Goal: Information Seeking & Learning: Learn about a topic

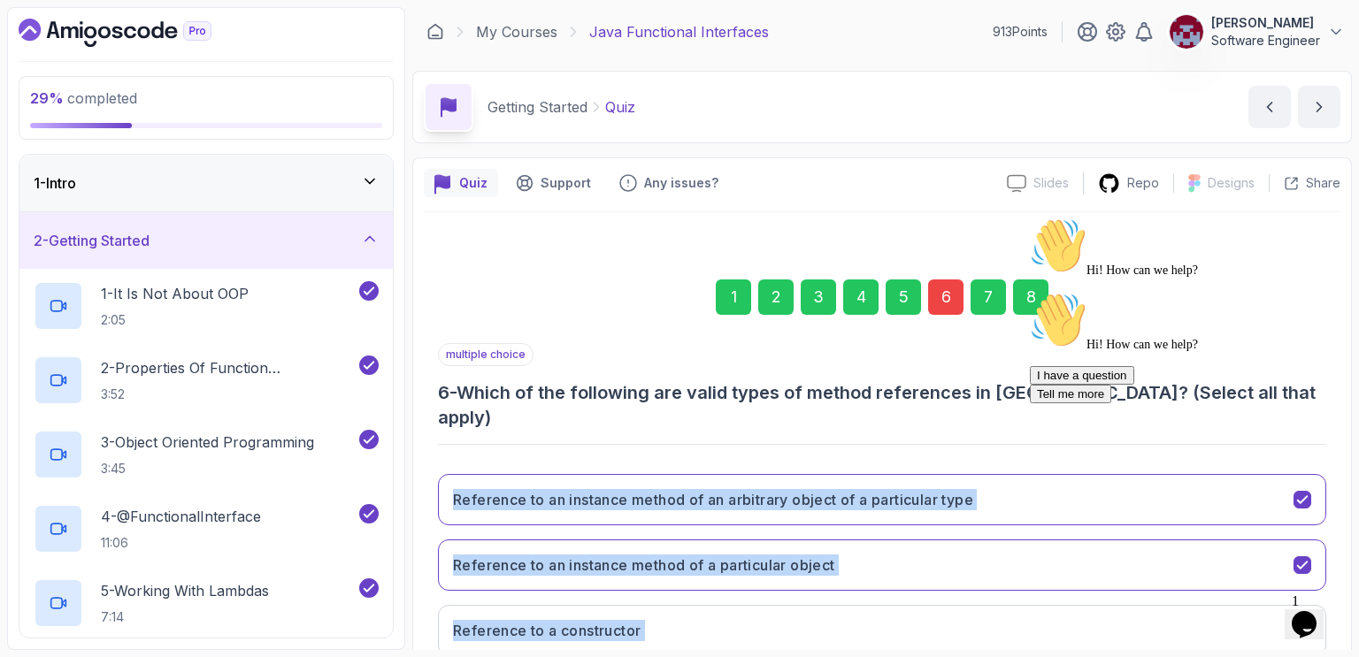
scroll to position [158, 0]
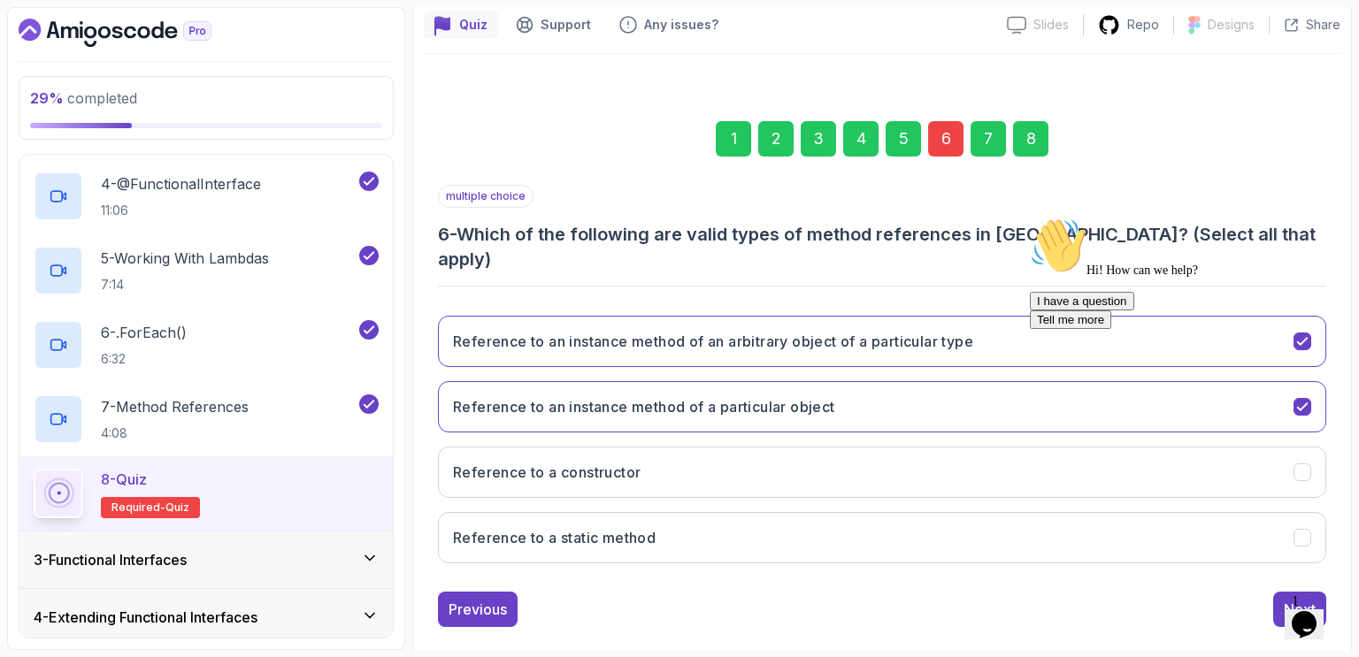
click at [632, 187] on div "multiple choice 6 - Which of the following are valid types of method references…" at bounding box center [882, 228] width 888 height 87
click at [1030, 218] on icon "Chat attention grabber" at bounding box center [1030, 218] width 0 height 0
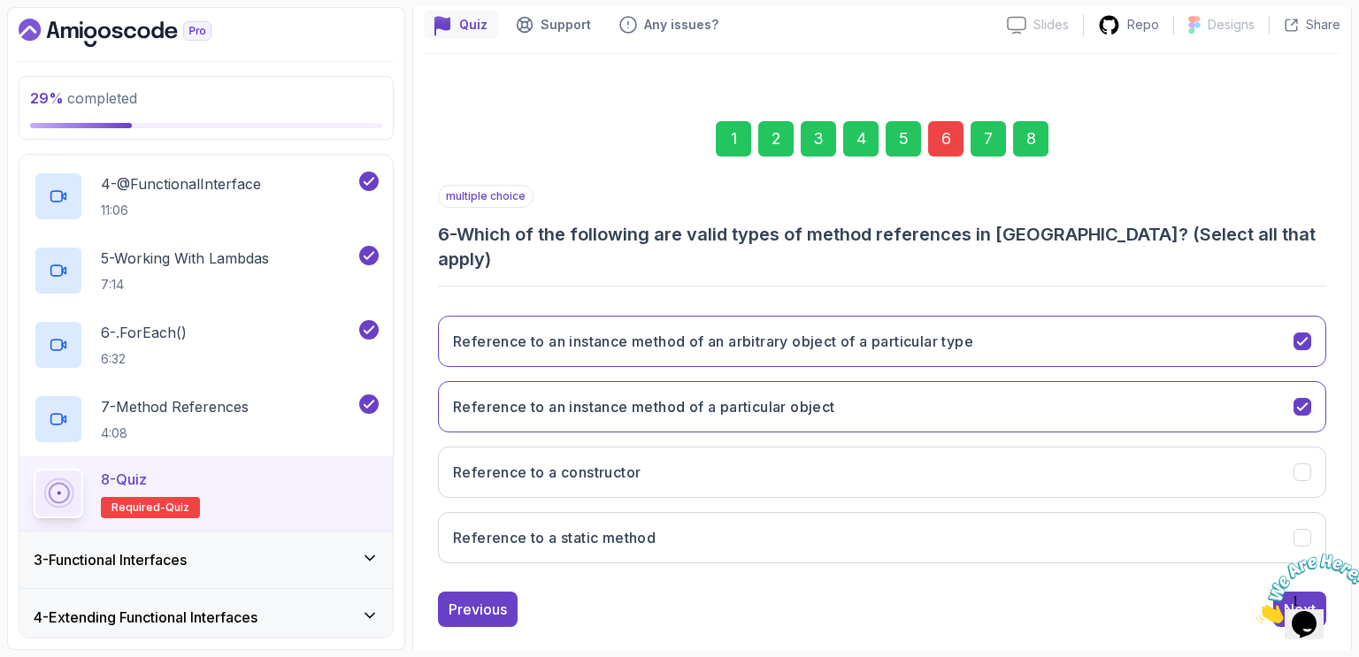
click at [1337, 376] on div "1 2 3 4 5 6 7 8 multiple choice 6 - Which of the following are valid types of m…" at bounding box center [882, 360] width 916 height 563
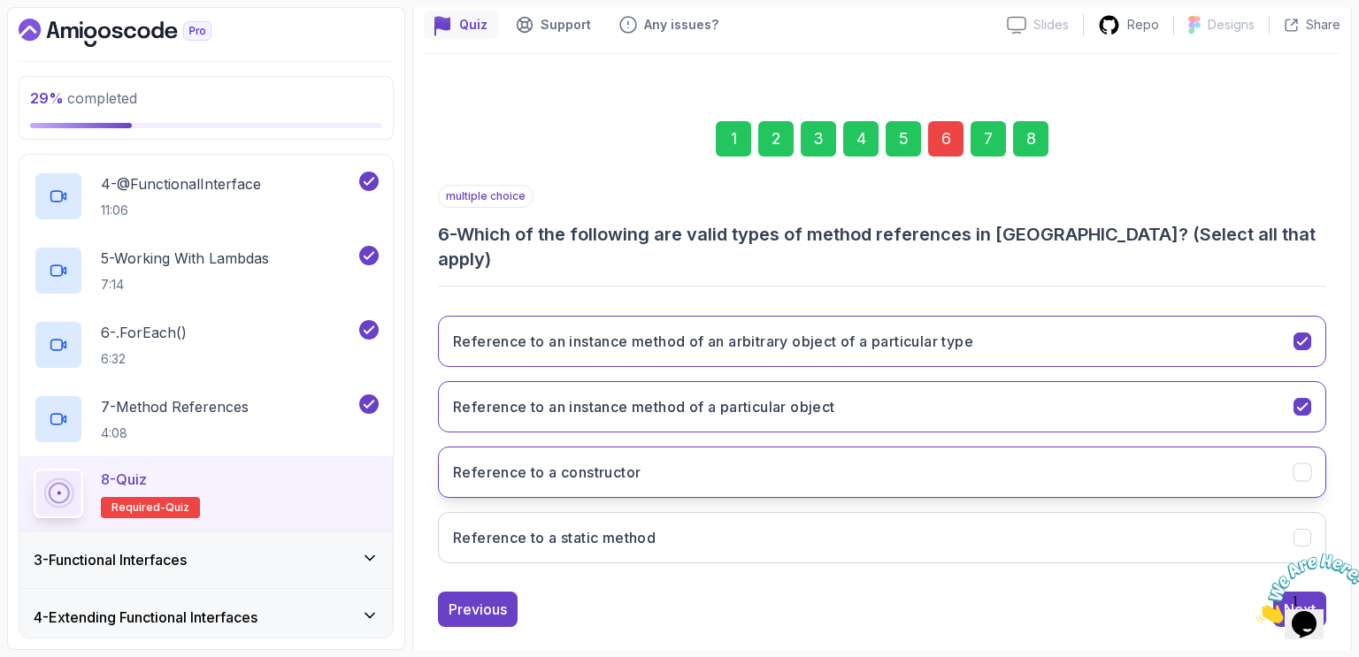
click at [718, 453] on button "Reference to a constructor" at bounding box center [882, 472] width 888 height 51
click at [675, 512] on button "Reference to a static method" at bounding box center [882, 537] width 888 height 51
click at [1256, 611] on icon "Close" at bounding box center [1256, 618] width 0 height 15
click at [1113, 592] on div "Previous Next" at bounding box center [882, 609] width 888 height 35
click at [1292, 599] on div "Next" at bounding box center [1300, 609] width 32 height 21
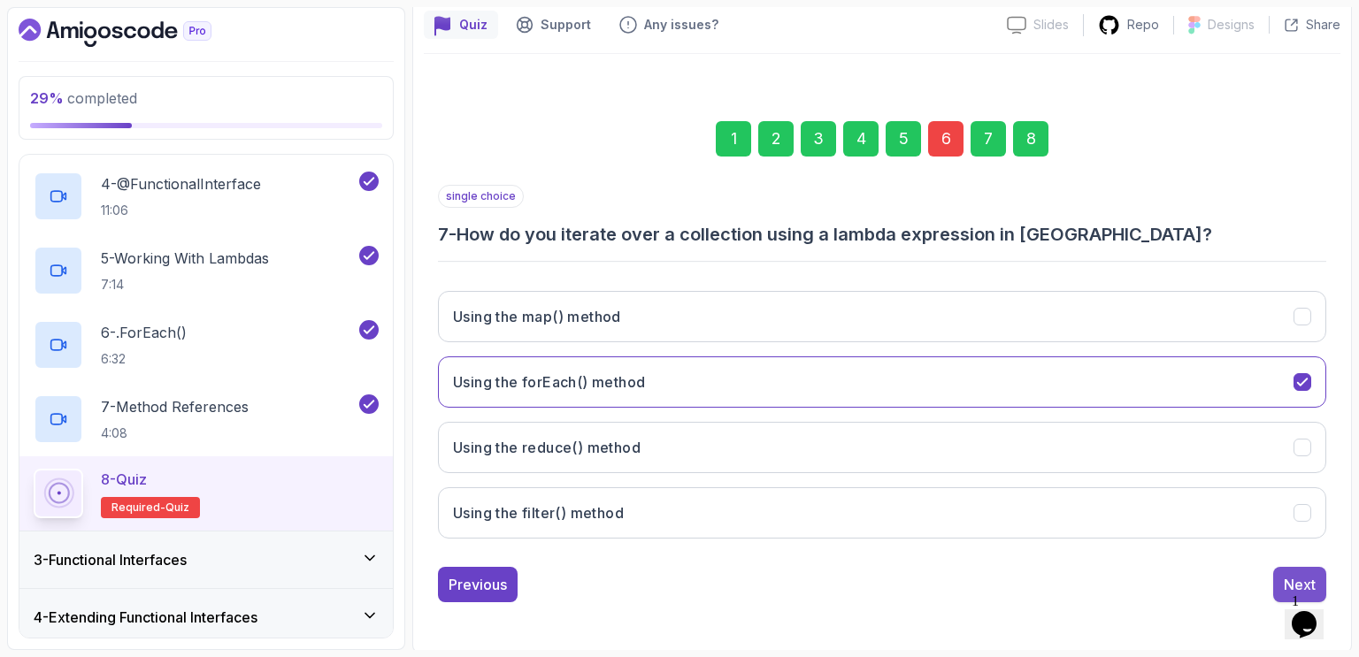
click at [1284, 576] on div "Next" at bounding box center [1300, 584] width 32 height 21
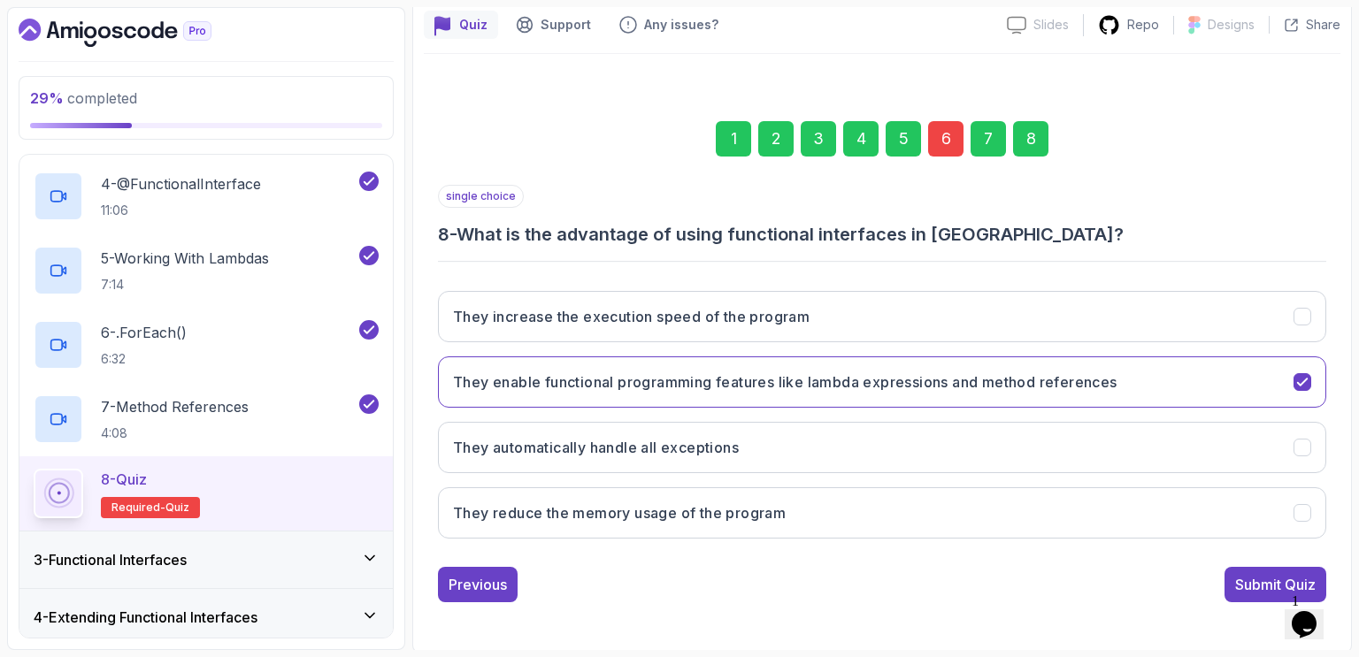
click at [1035, 144] on div "8" at bounding box center [1030, 138] width 35 height 35
click at [1240, 579] on div "Submit Quiz" at bounding box center [1275, 584] width 80 height 21
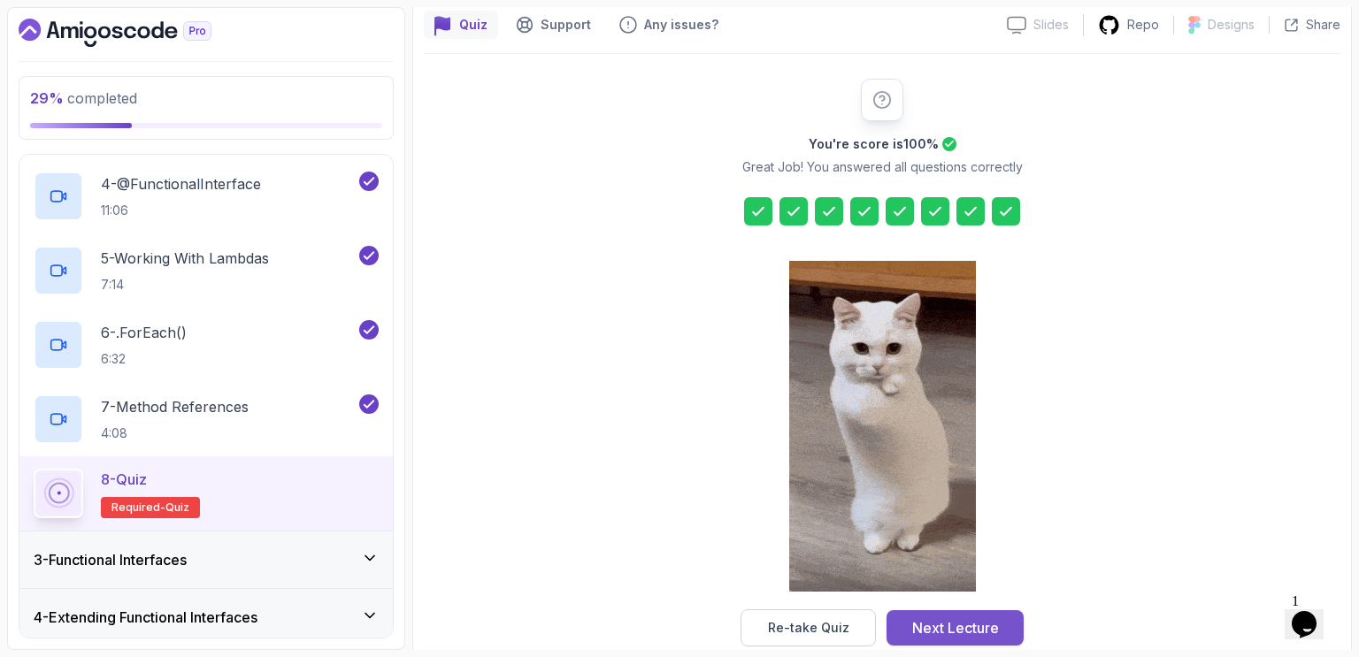
click at [948, 625] on div "Next Lecture" at bounding box center [955, 627] width 87 height 21
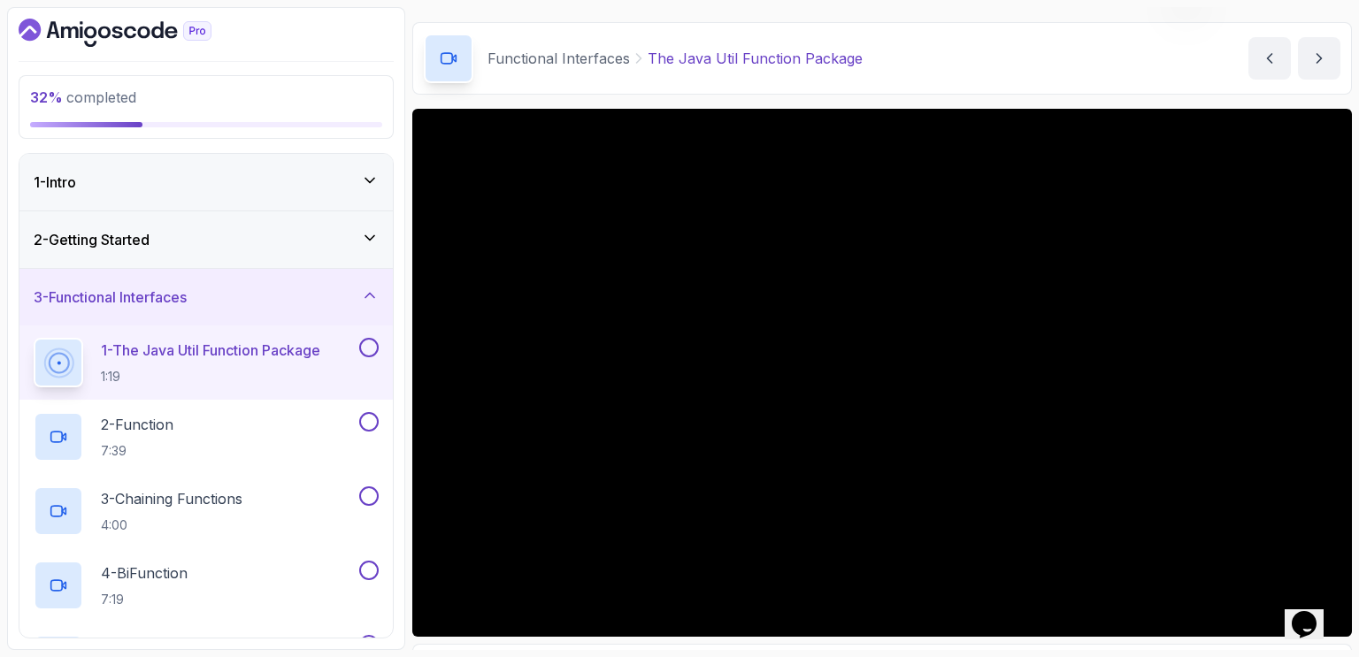
scroll to position [46, 0]
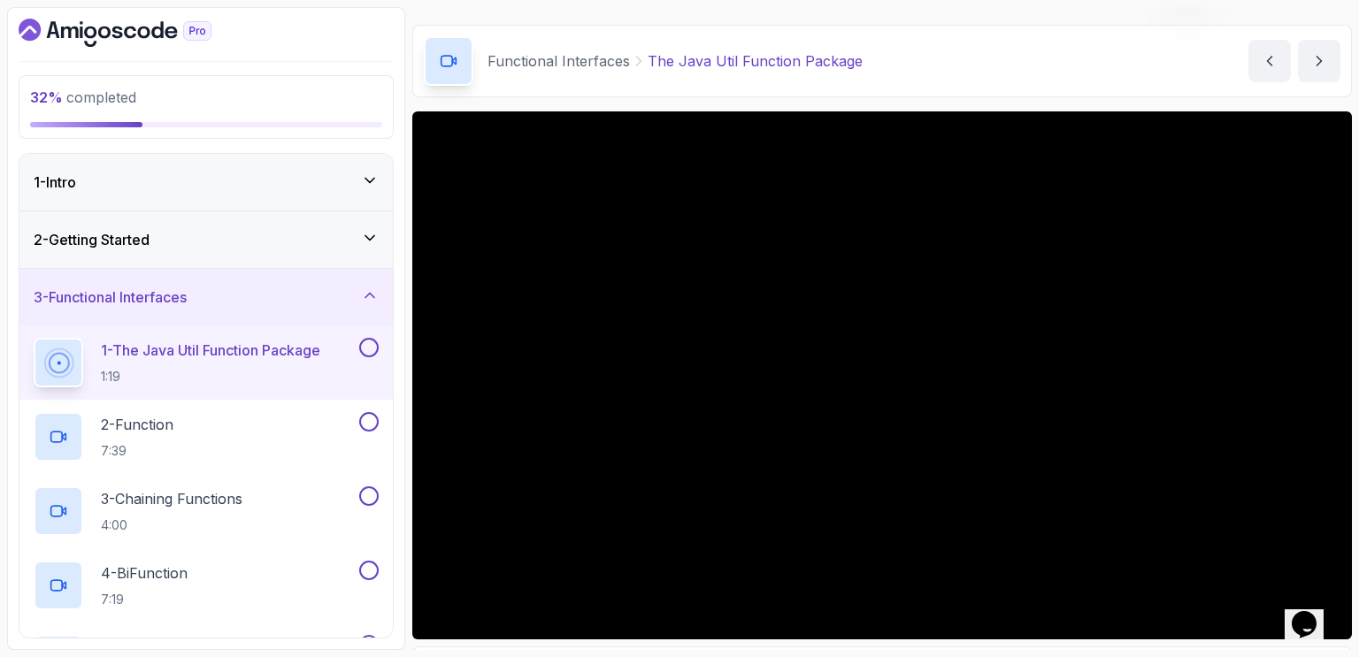
click at [404, 171] on div "32 % completed 1 - Intro 2 - Getting Started 3 - Functional Interfaces 1 - The …" at bounding box center [206, 328] width 398 height 643
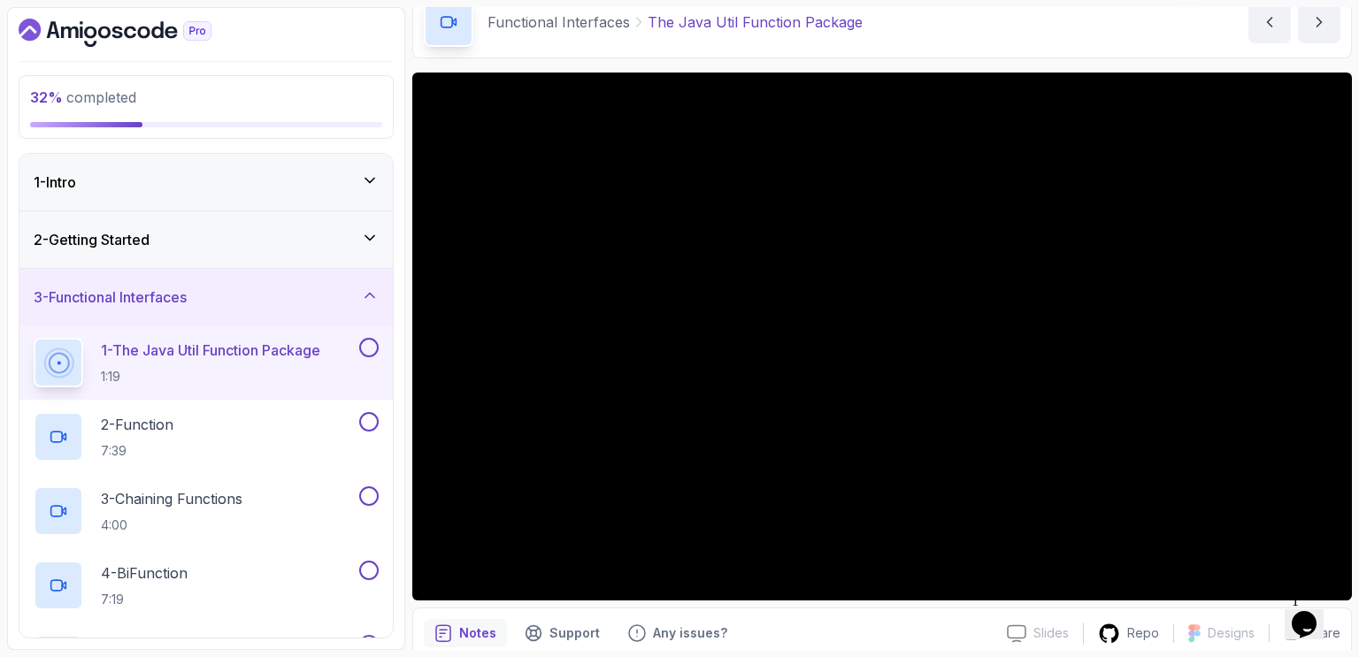
scroll to position [87, 0]
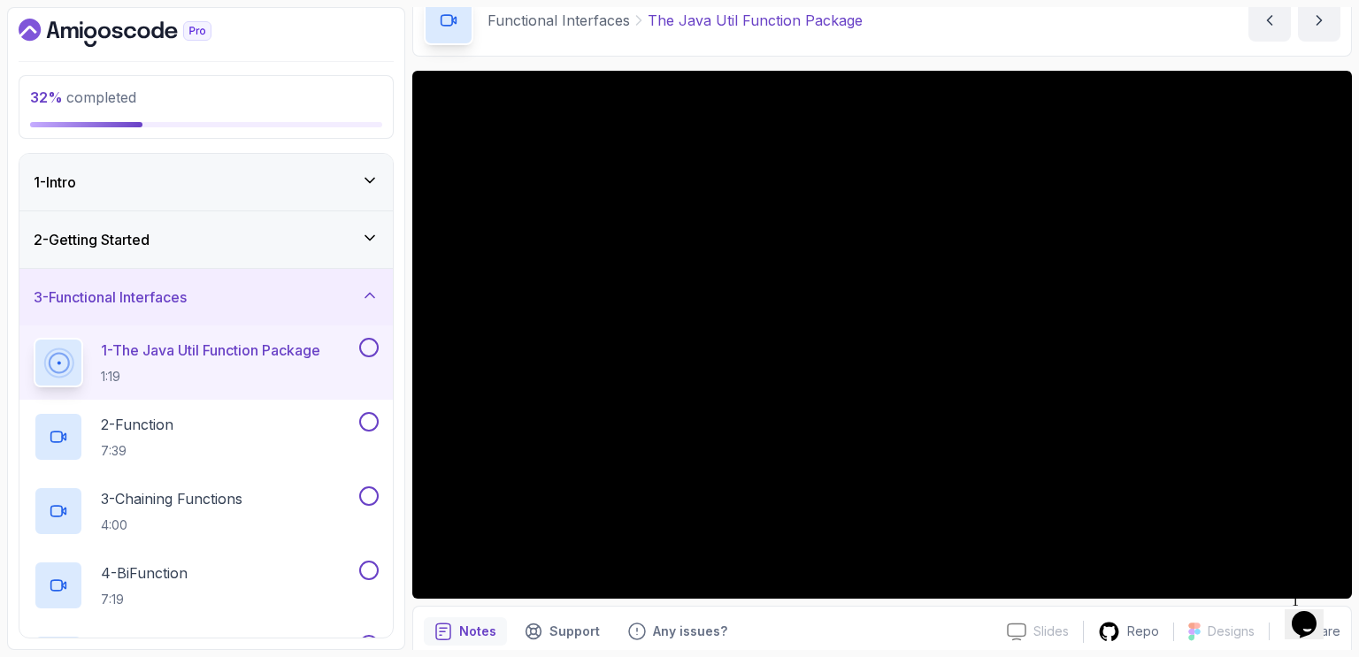
click at [396, 280] on div "32 % completed 1 - Intro 2 - Getting Started 3 - Functional Interfaces 1 - The …" at bounding box center [206, 328] width 398 height 643
click at [410, 56] on div "32 % completed 1 - Intro 2 - Getting Started 3 - Functional Interfaces 1 - The …" at bounding box center [679, 328] width 1345 height 643
click at [410, 74] on div "32 % completed 1 - Intro 2 - Getting Started 3 - Functional Interfaces 1 - The …" at bounding box center [679, 328] width 1345 height 643
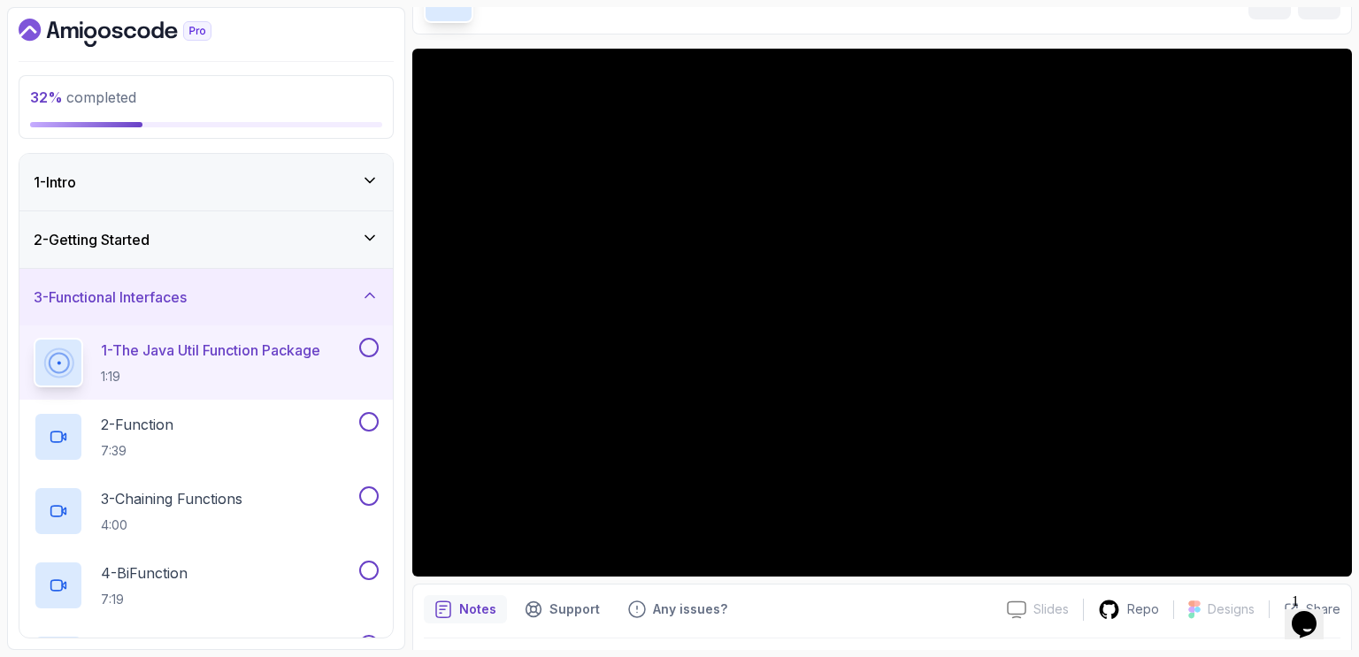
scroll to position [110, 0]
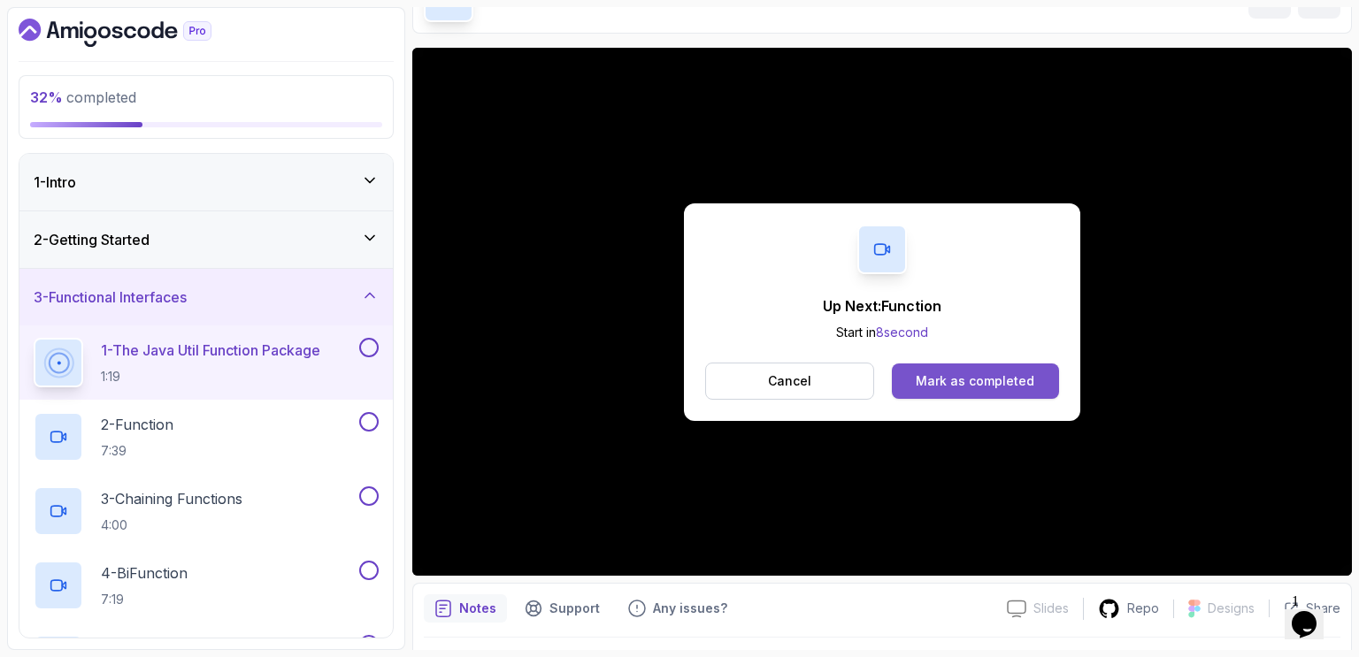
click at [981, 382] on div "Mark as completed" at bounding box center [975, 381] width 119 height 18
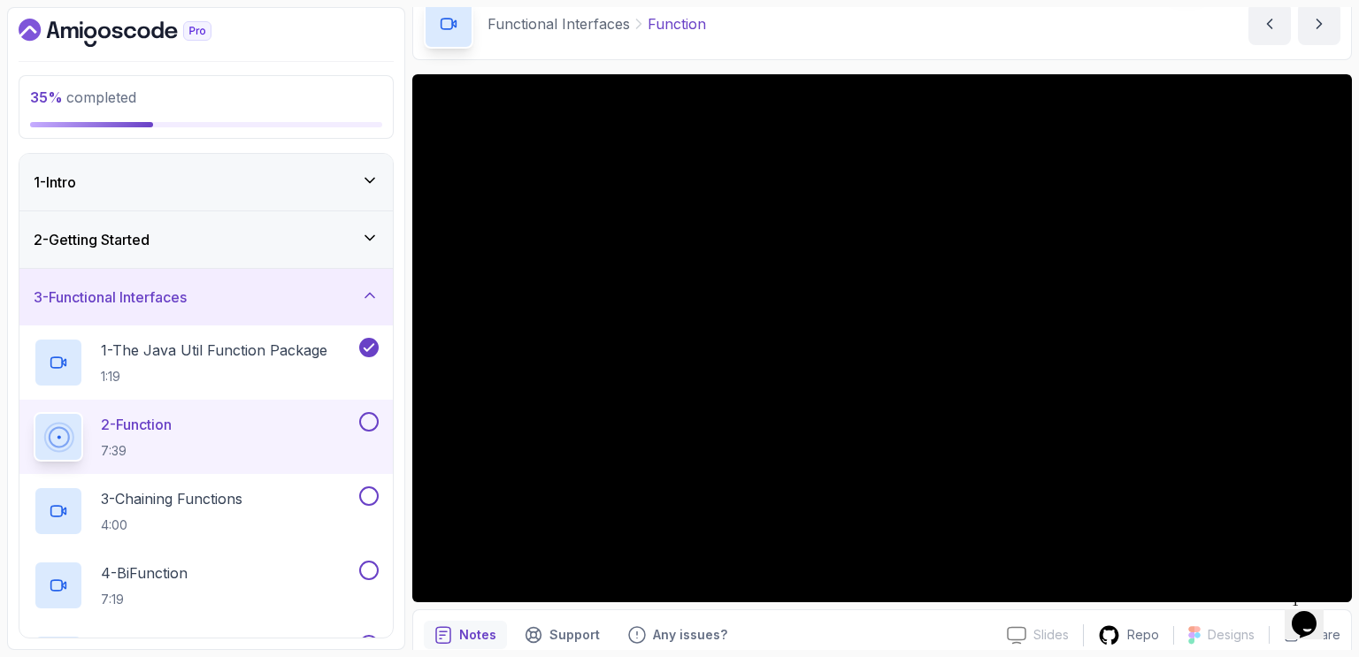
scroll to position [85, 0]
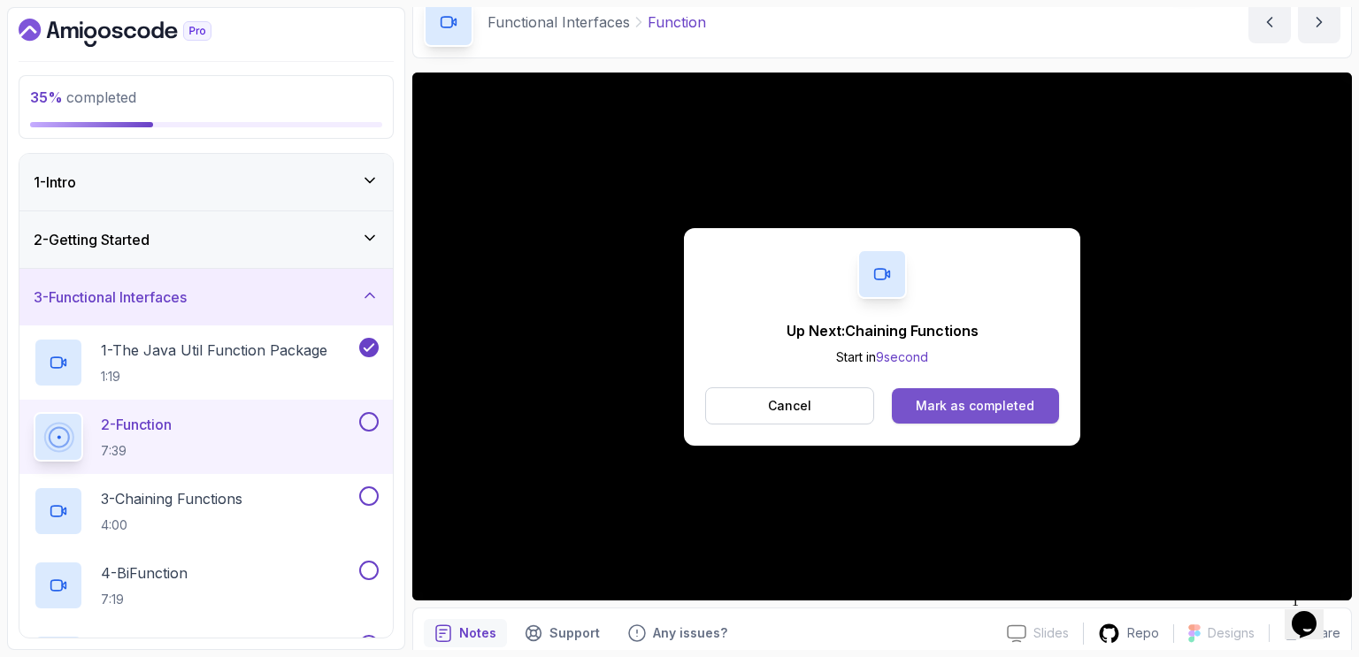
click at [955, 402] on div "Mark as completed" at bounding box center [975, 406] width 119 height 18
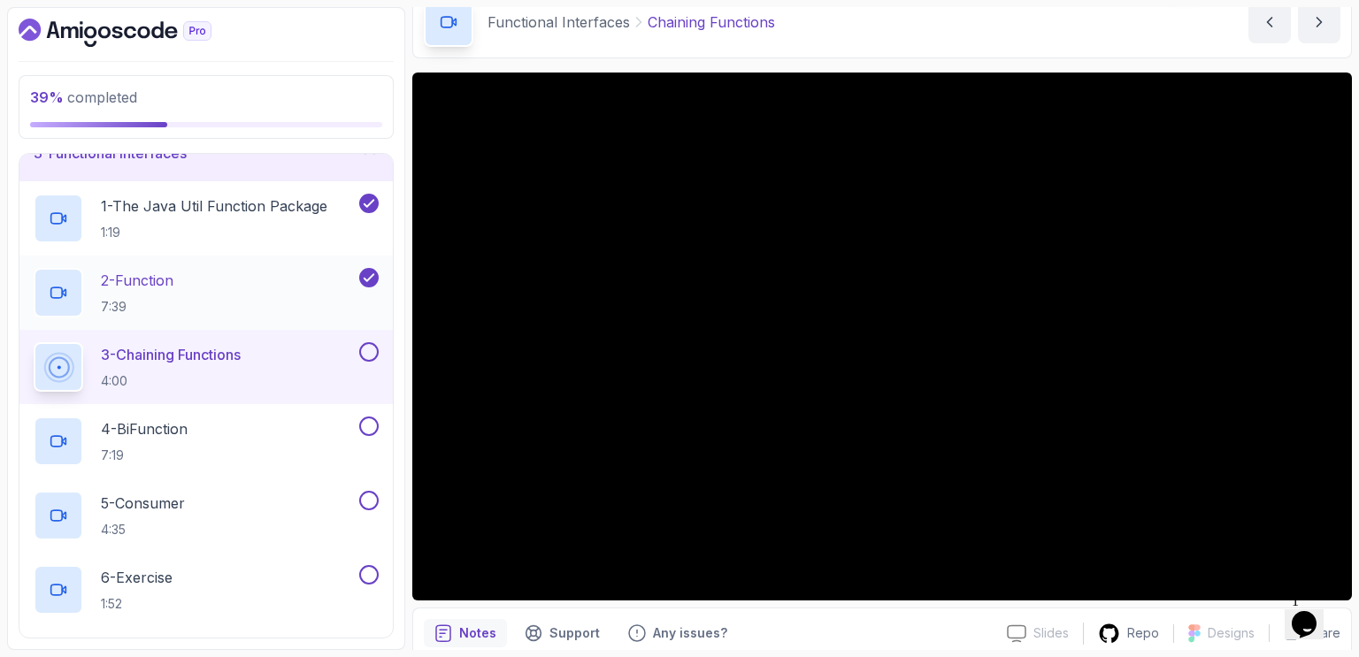
scroll to position [134, 0]
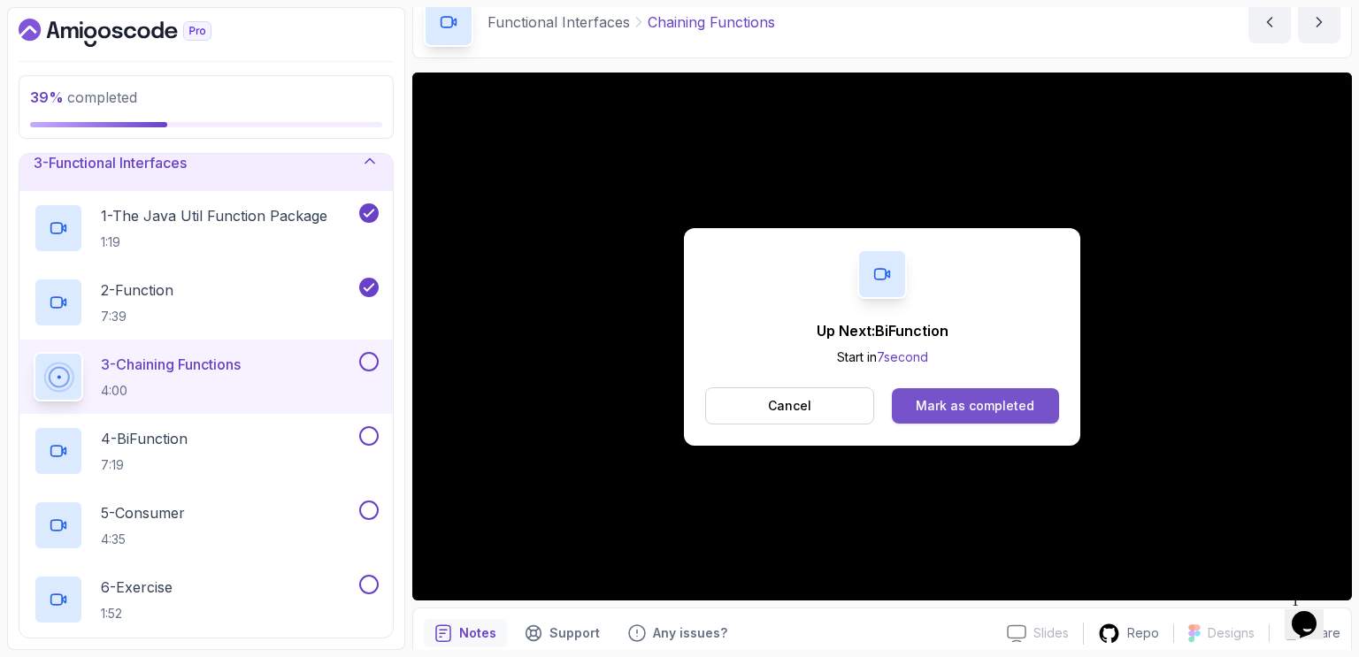
click at [962, 406] on div "Mark as completed" at bounding box center [975, 406] width 119 height 18
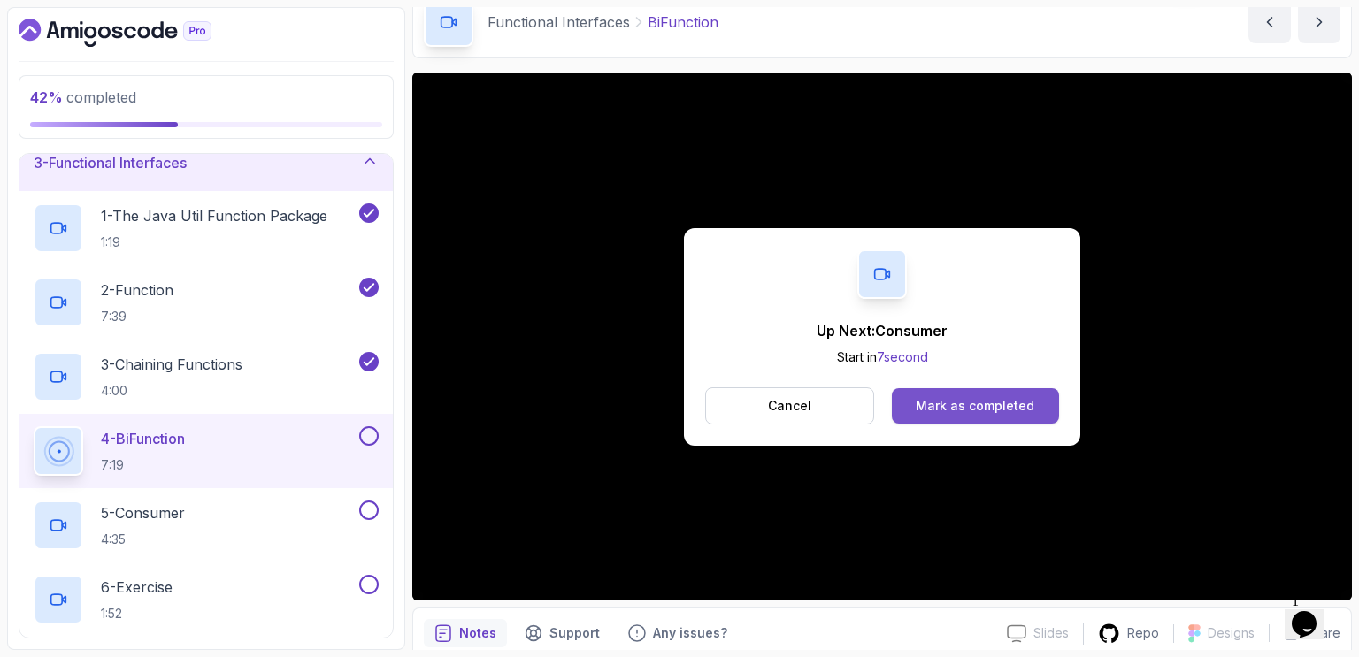
click at [961, 402] on div "Mark as completed" at bounding box center [975, 406] width 119 height 18
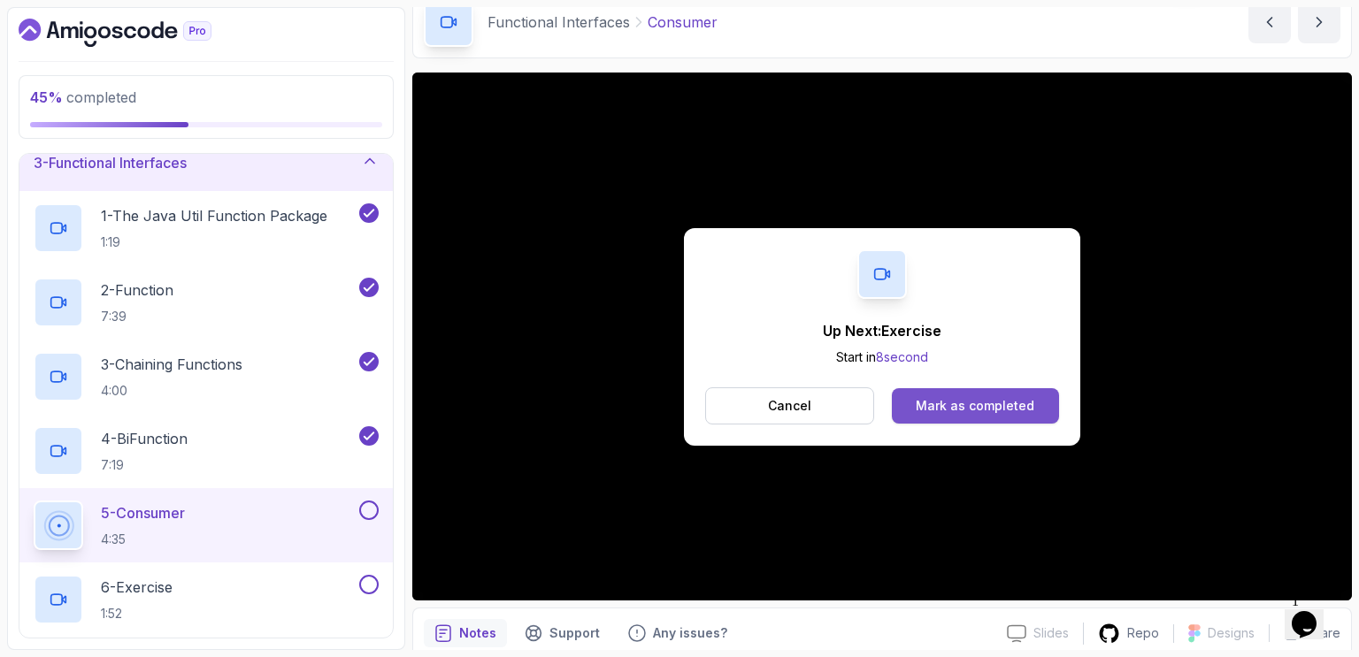
click at [962, 407] on div "Mark as completed" at bounding box center [975, 406] width 119 height 18
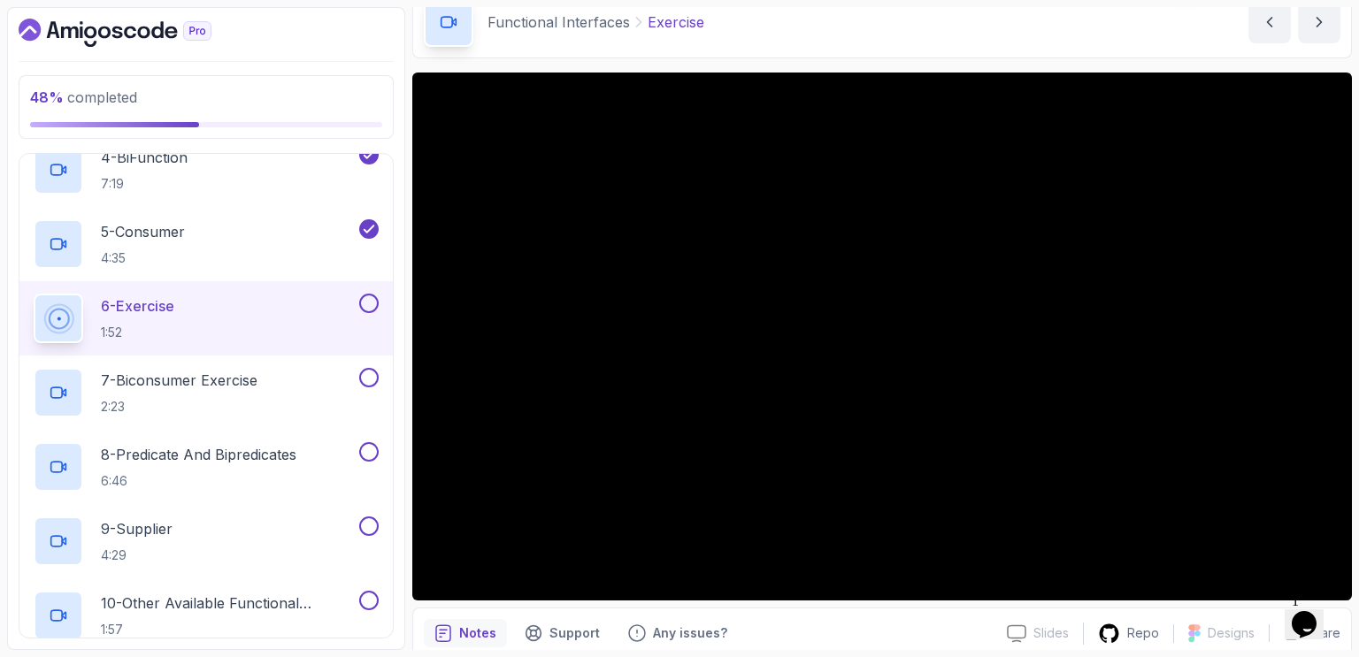
scroll to position [414, 0]
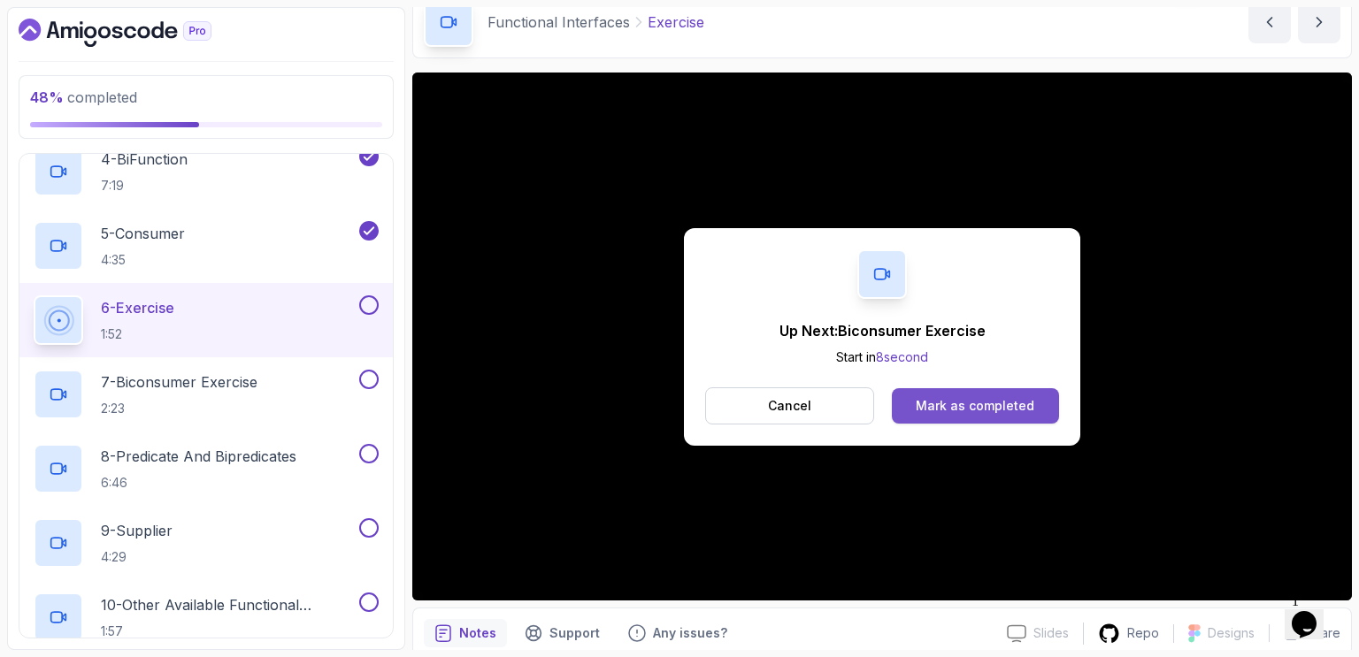
click at [977, 398] on div "Mark as completed" at bounding box center [975, 406] width 119 height 18
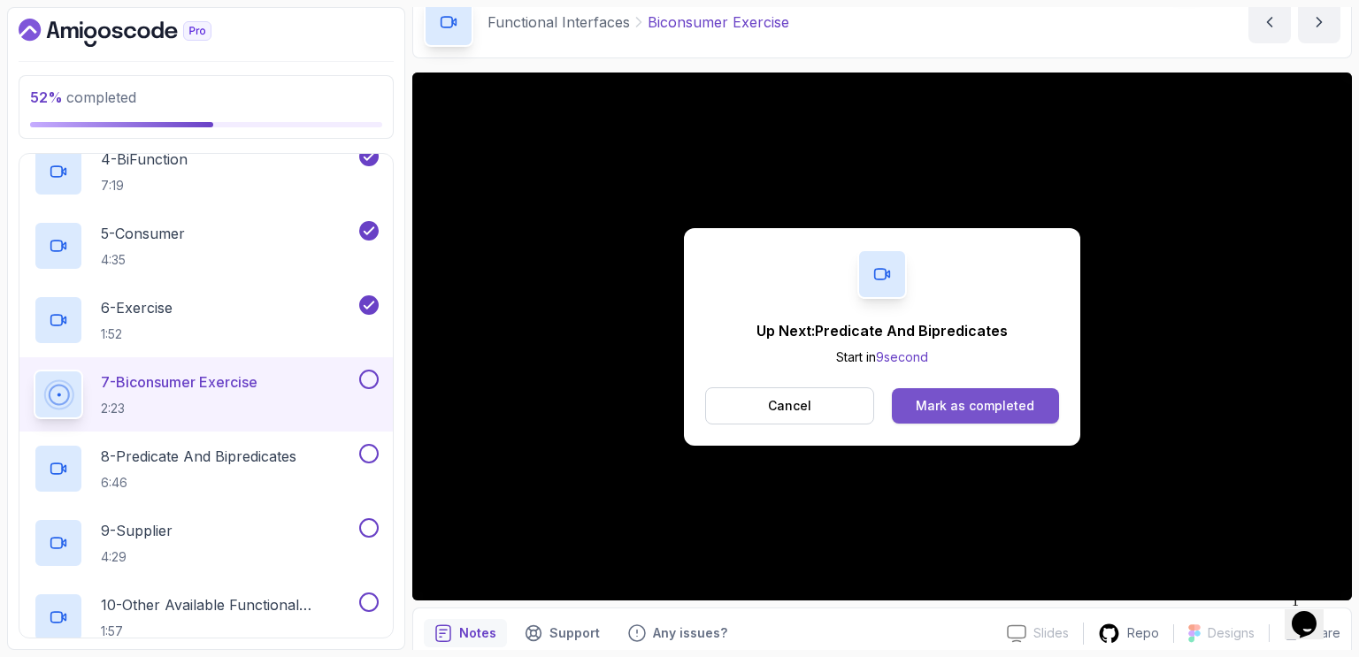
click at [977, 398] on div "Mark as completed" at bounding box center [975, 406] width 119 height 18
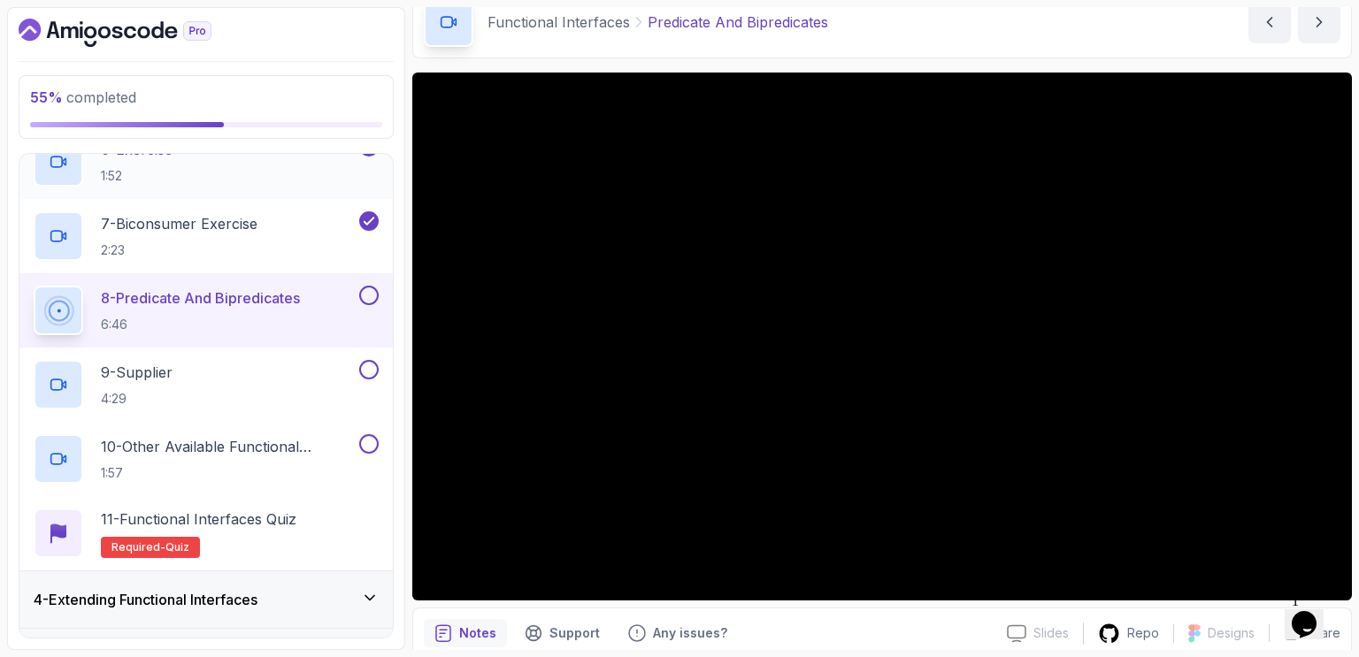
scroll to position [572, 0]
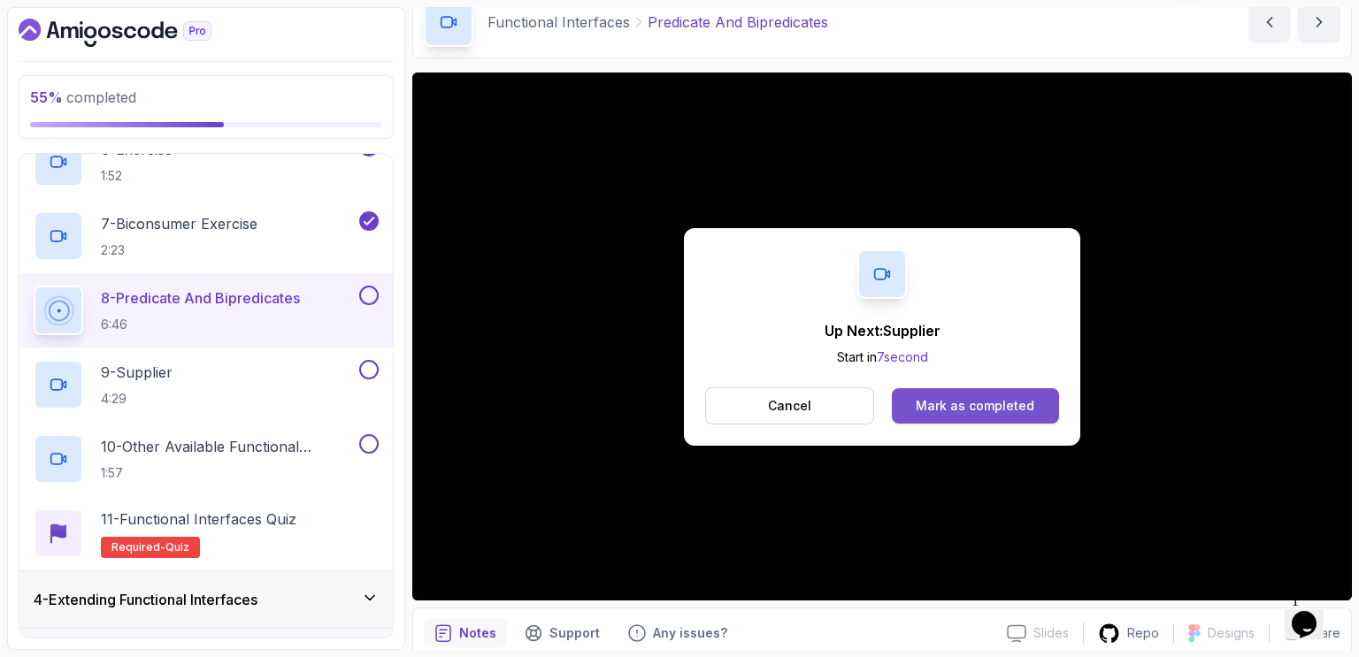
click at [991, 399] on div "Mark as completed" at bounding box center [975, 406] width 119 height 18
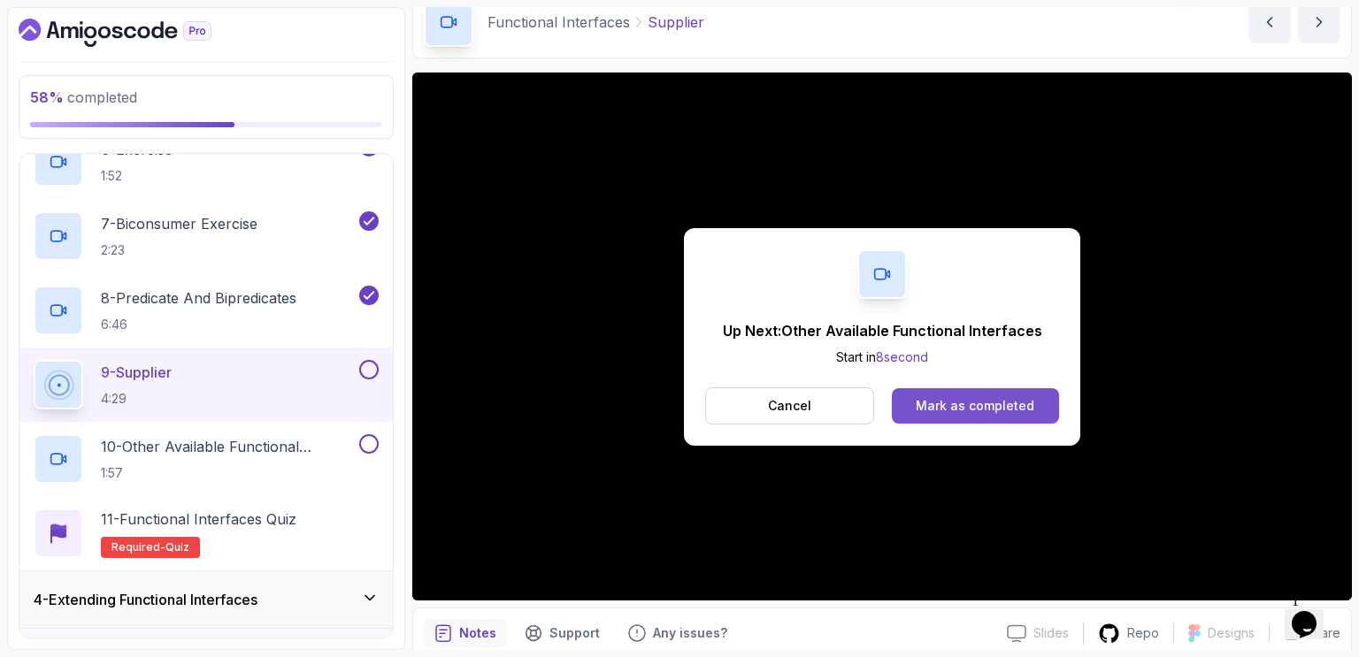
click at [982, 404] on div "Mark as completed" at bounding box center [975, 406] width 119 height 18
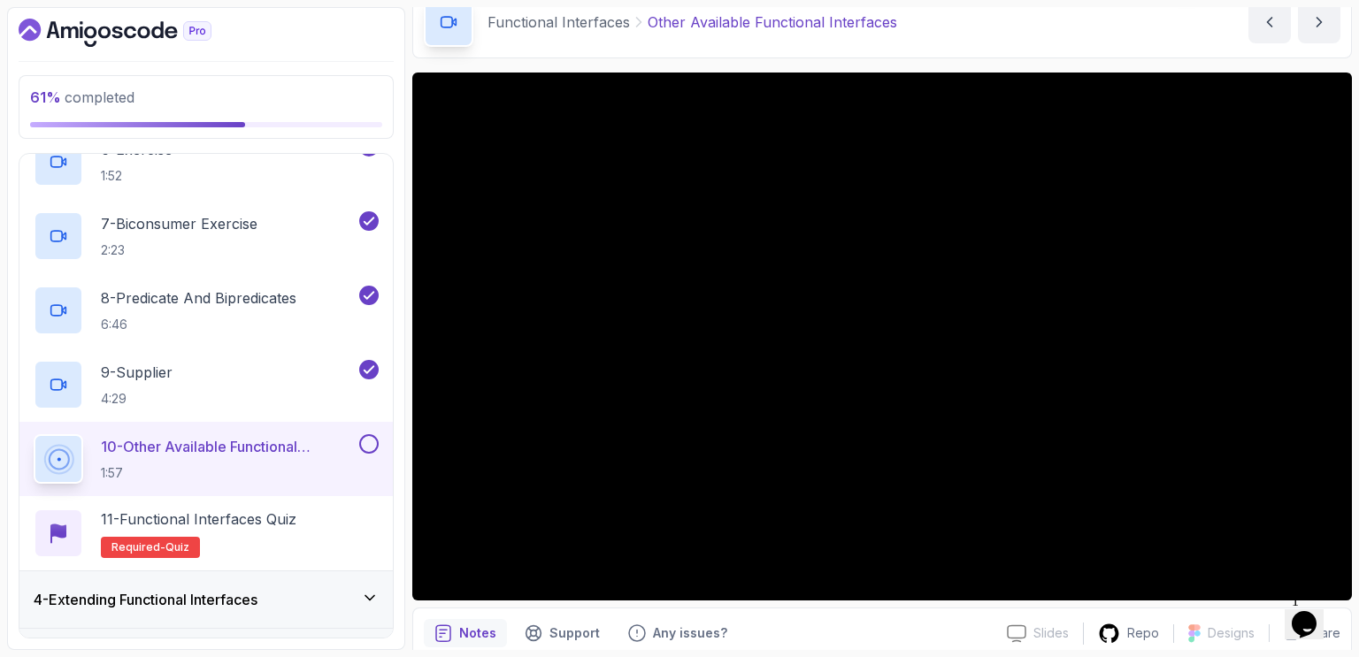
click at [1069, 28] on div "Functional Interfaces Other Available Functional Interfaces Other Available Fun…" at bounding box center [881, 22] width 939 height 73
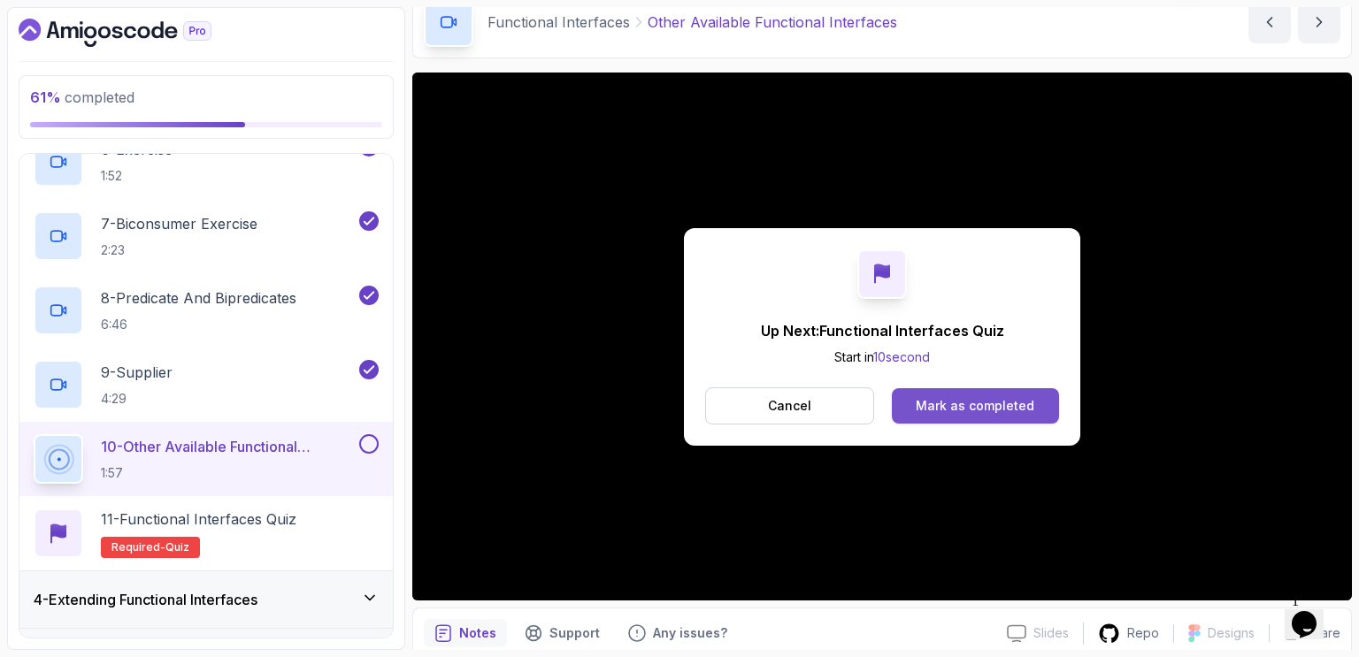
click at [998, 401] on div "Mark as completed" at bounding box center [975, 406] width 119 height 18
